Goal: Go to known website: Go to known website

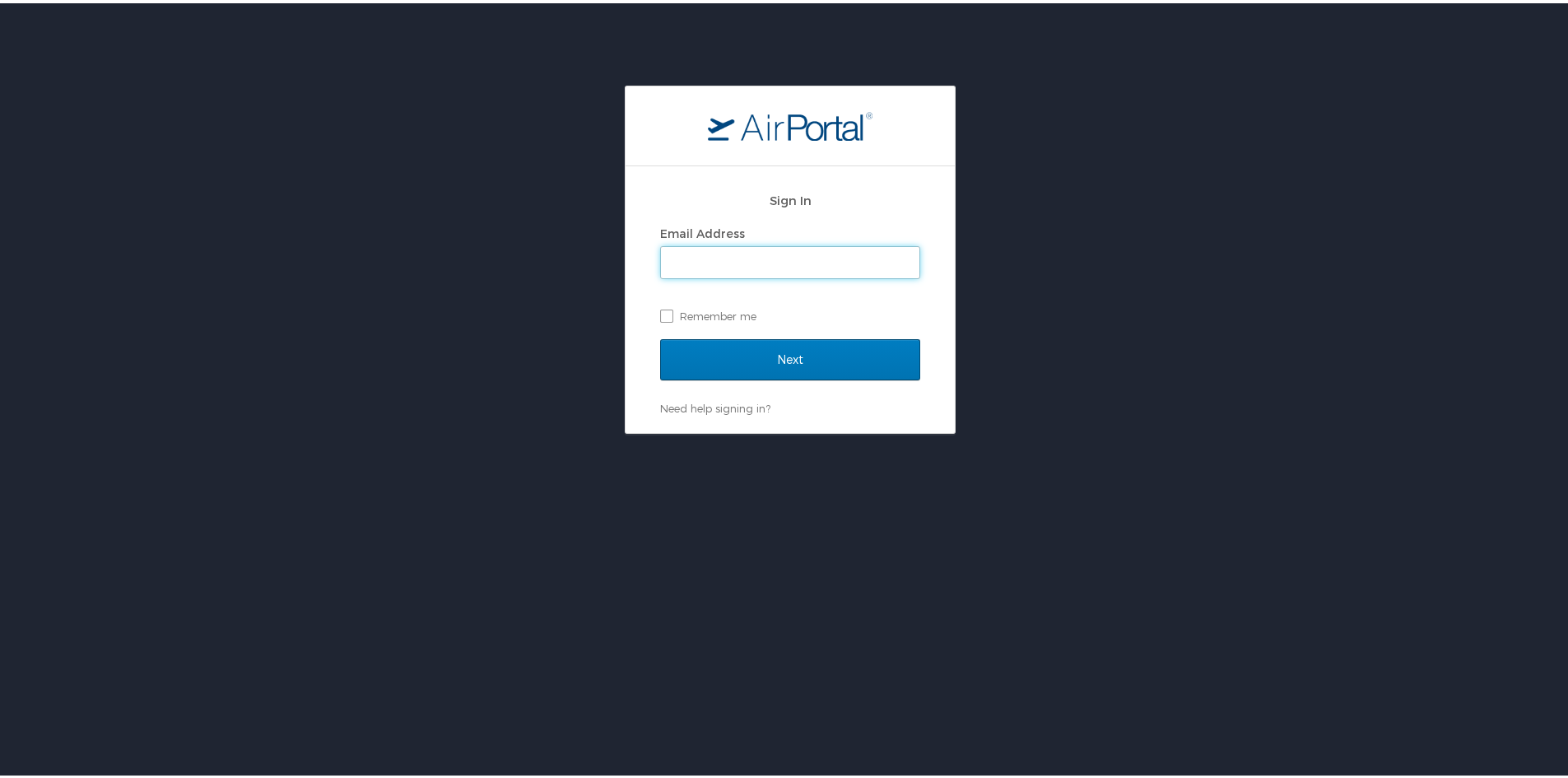
type input "tamara.bland@magna.com"
click at [660, 336] on input "Next" at bounding box center [789, 356] width 260 height 41
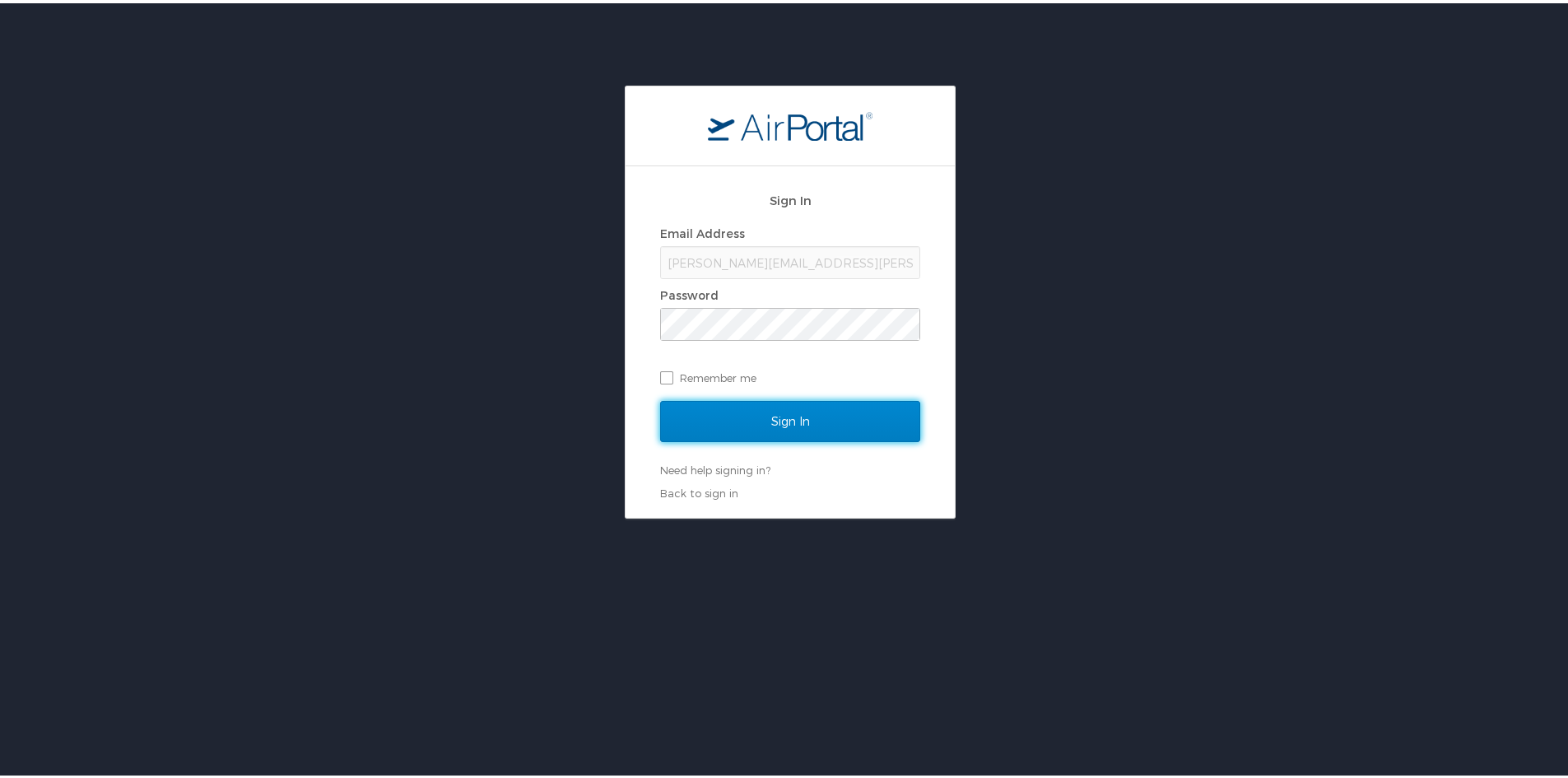
click at [871, 404] on input "Sign In" at bounding box center [789, 418] width 260 height 41
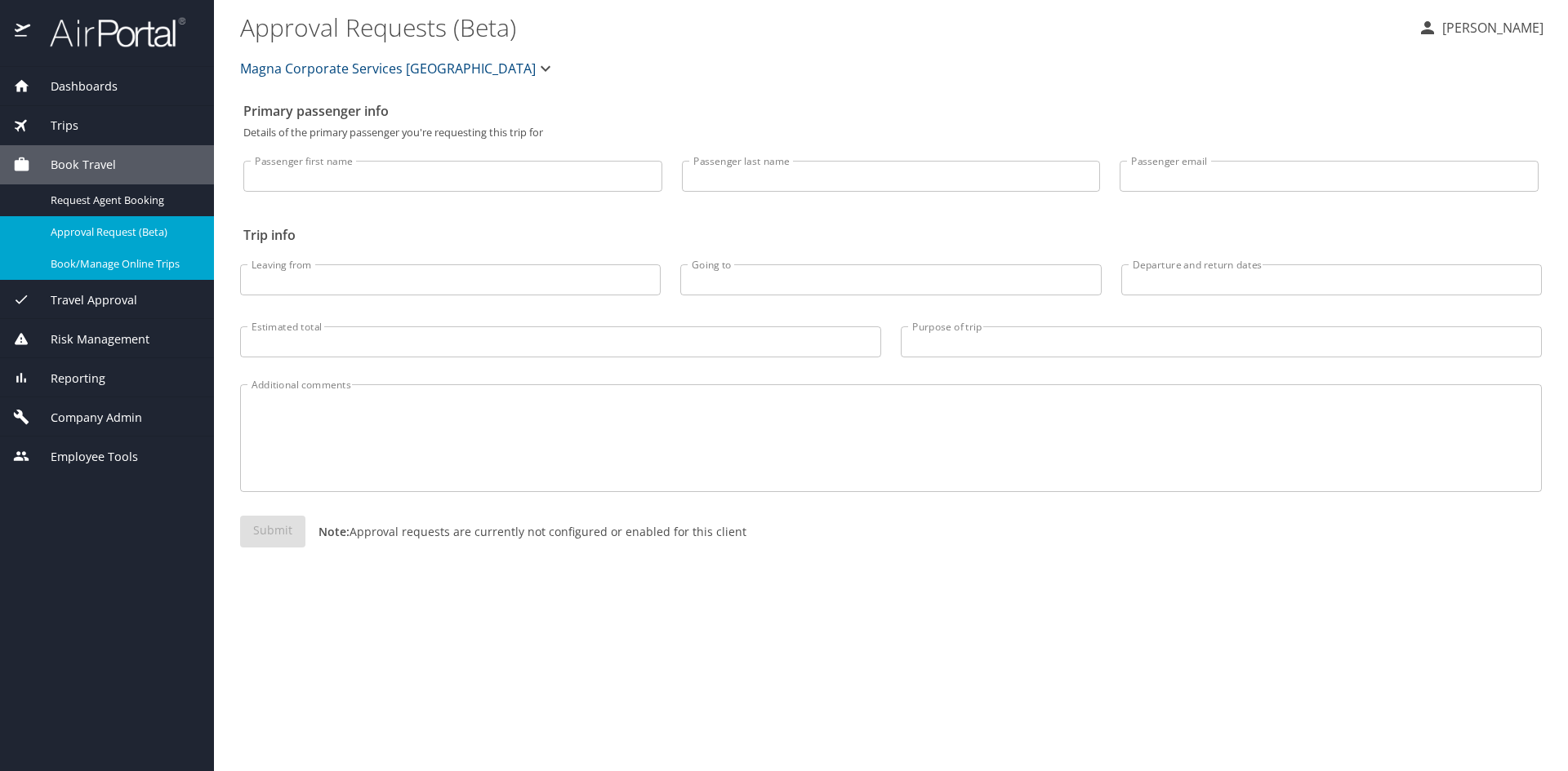
click at [148, 266] on span "Book/Manage Online Trips" at bounding box center [122, 264] width 143 height 16
